Goal: Navigation & Orientation: Find specific page/section

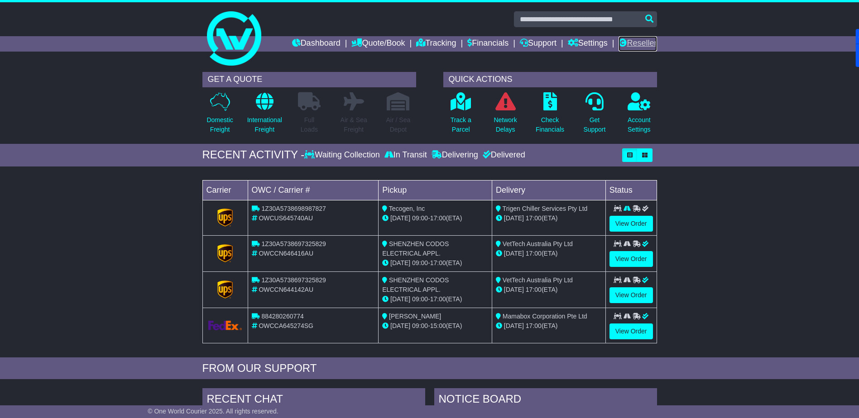
click at [636, 43] on link "Reseller" at bounding box center [637, 43] width 38 height 15
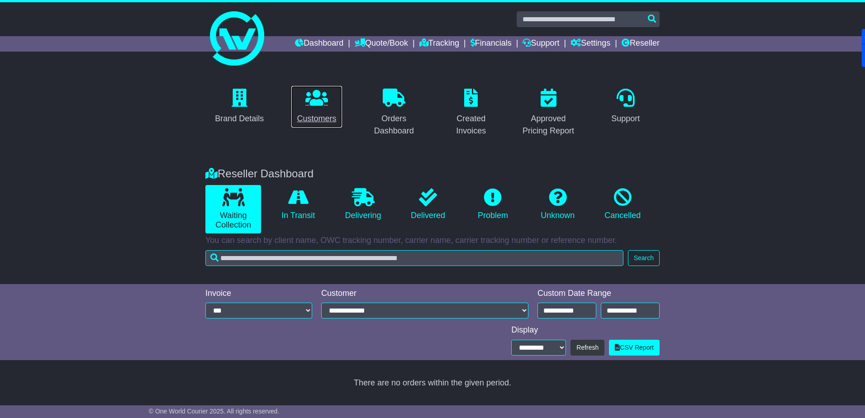
click at [320, 97] on icon at bounding box center [316, 98] width 23 height 18
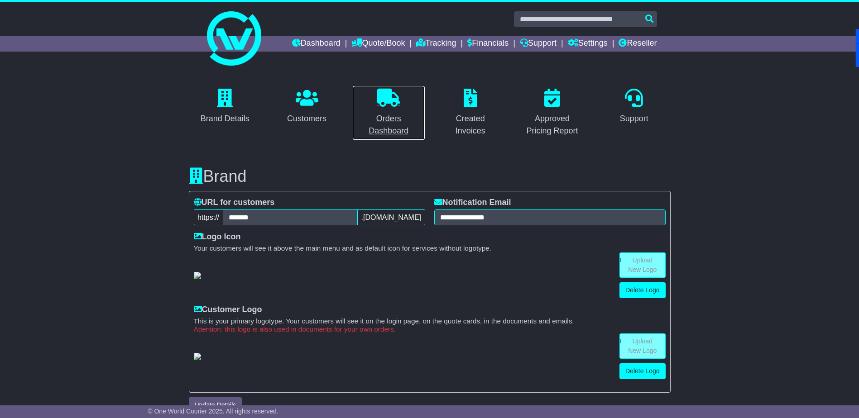
drag, startPoint x: 387, startPoint y: 96, endPoint x: 382, endPoint y: 131, distance: 34.6
click at [387, 96] on icon at bounding box center [388, 98] width 23 height 18
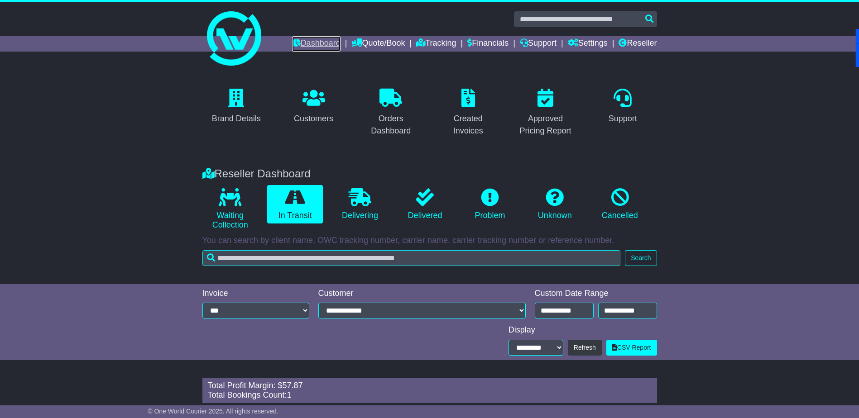
click at [307, 41] on link "Dashboard" at bounding box center [316, 43] width 48 height 15
